Goal: Task Accomplishment & Management: Manage account settings

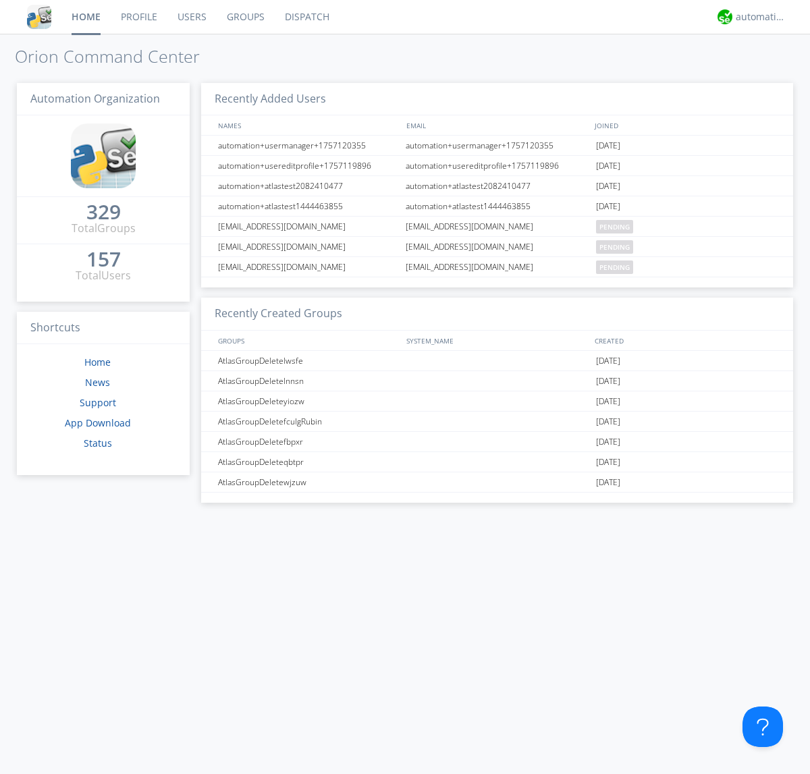
click at [244, 17] on link "Groups" at bounding box center [246, 17] width 58 height 34
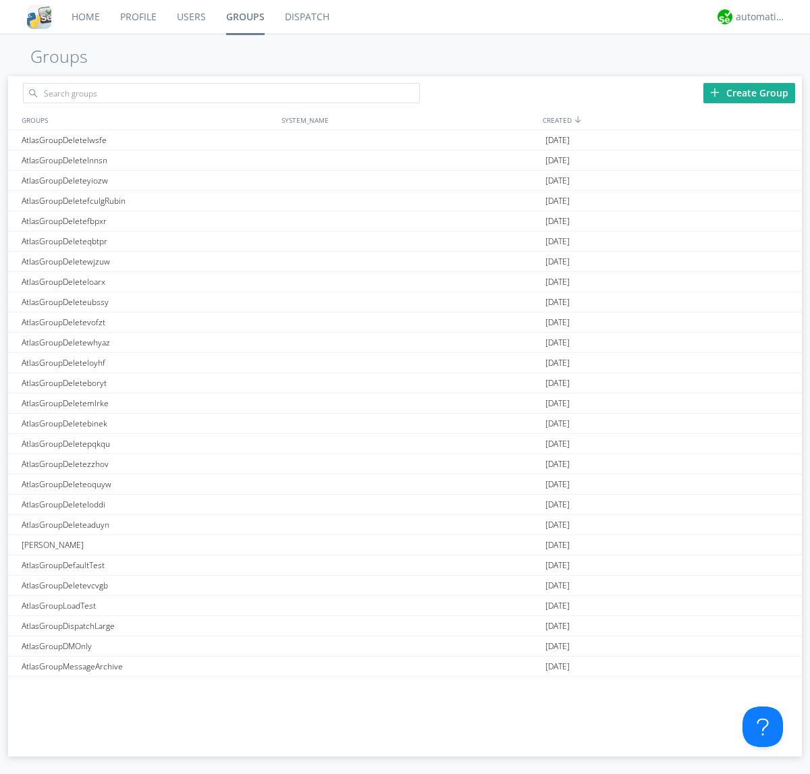
click at [749, 92] on div "Create Group" at bounding box center [749, 93] width 92 height 20
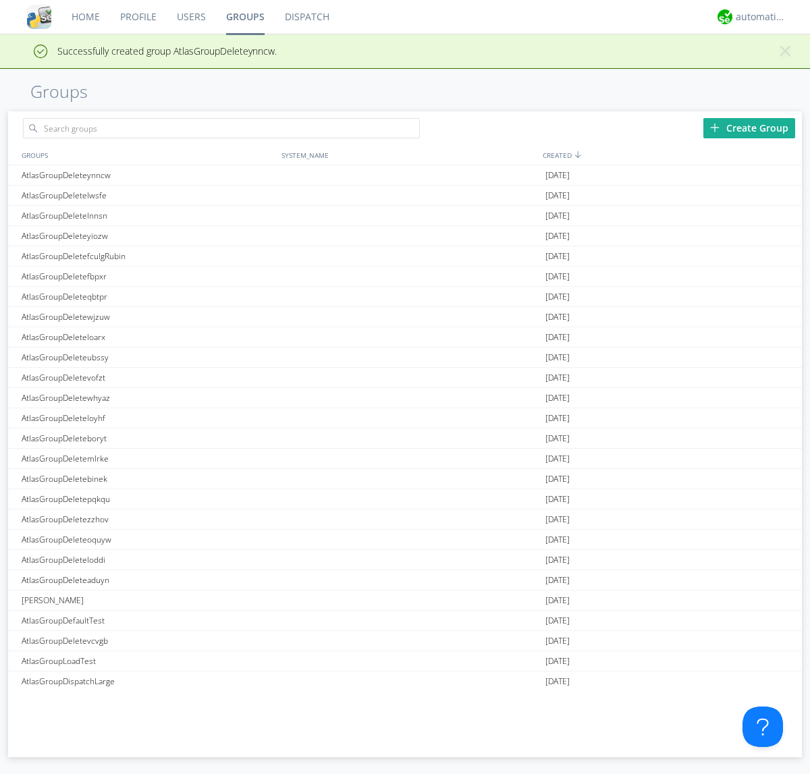
click at [244, 17] on link "Groups" at bounding box center [245, 17] width 59 height 34
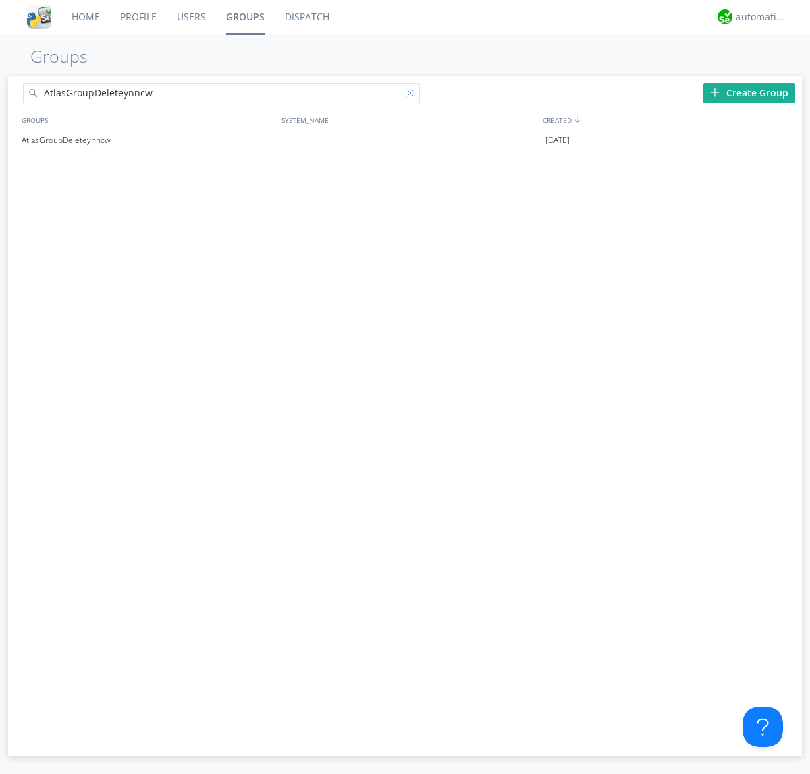
type input "AtlasGroupDeleteynncw"
click at [413, 95] on div at bounding box center [413, 96] width 14 height 14
type input "AtlasGroupDeleteynncw"
click at [148, 140] on div "AtlasGroupDeleteynncw" at bounding box center [148, 140] width 260 height 20
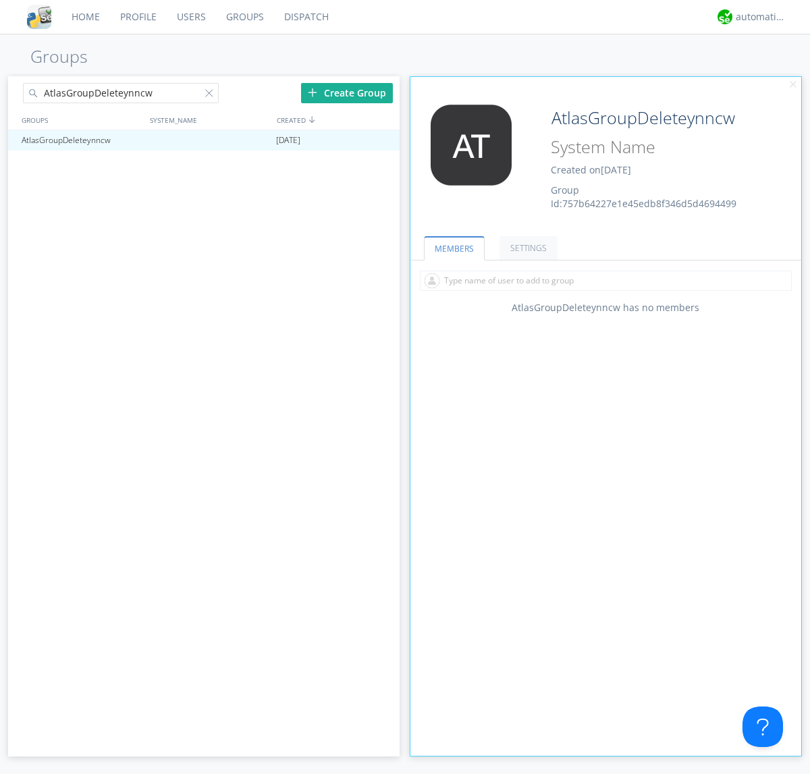
click at [606, 280] on input "text" at bounding box center [606, 281] width 372 height 20
type input "automation+atlas0002"
click at [757, 17] on div "automation+atlas" at bounding box center [761, 17] width 51 height 14
